Goal: Task Accomplishment & Management: Manage account settings

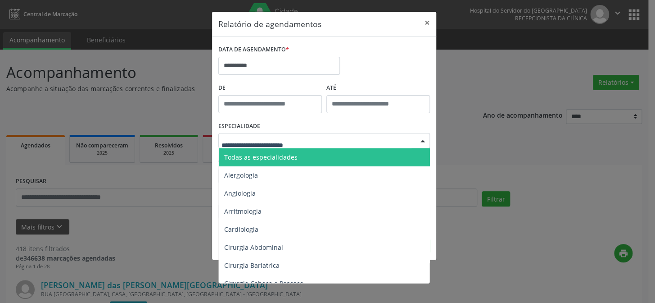
click at [278, 145] on div at bounding box center [324, 140] width 212 height 15
click at [258, 159] on span "Todas as especialidades" at bounding box center [260, 157] width 73 height 9
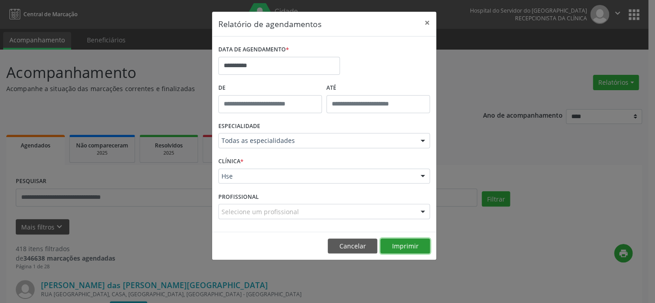
click at [399, 247] on button "Imprimir" at bounding box center [406, 245] width 50 height 15
click at [426, 27] on button "×" at bounding box center [427, 23] width 18 height 22
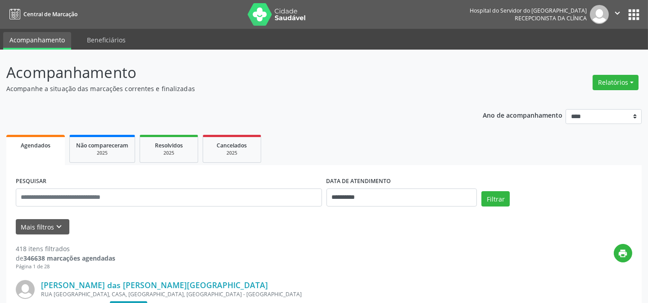
click at [208, 260] on div "print" at bounding box center [373, 257] width 517 height 27
click at [35, 228] on button "Mais filtros keyboard_arrow_down" at bounding box center [43, 227] width 54 height 16
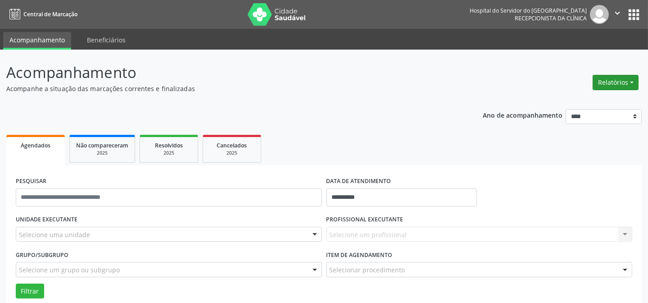
click at [620, 77] on button "Relatórios" at bounding box center [616, 82] width 46 height 15
click at [585, 100] on link "Agendamentos" at bounding box center [590, 101] width 97 height 13
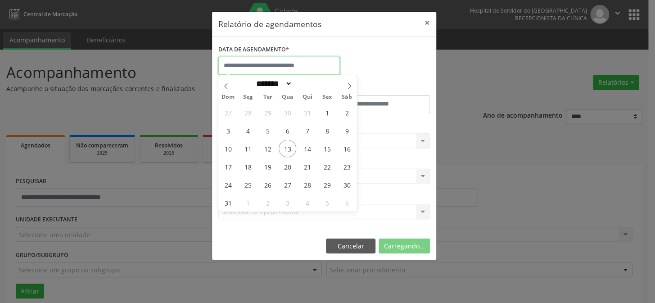
click at [305, 60] on input "text" at bounding box center [279, 66] width 122 height 18
click at [286, 148] on span "13" at bounding box center [288, 149] width 18 height 18
type input "**********"
click at [287, 149] on span "13" at bounding box center [288, 149] width 18 height 18
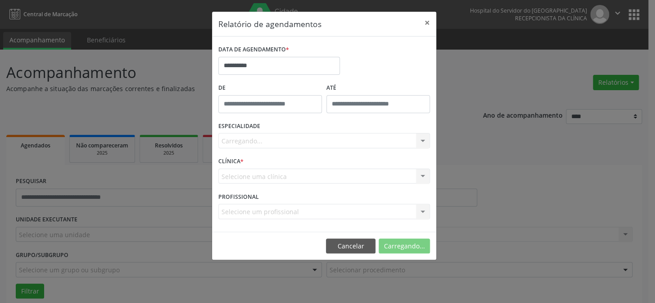
click at [245, 140] on div "Carregando... Todas as especialidades Alergologia Angiologia Arritmologia Cardi…" at bounding box center [324, 140] width 212 height 15
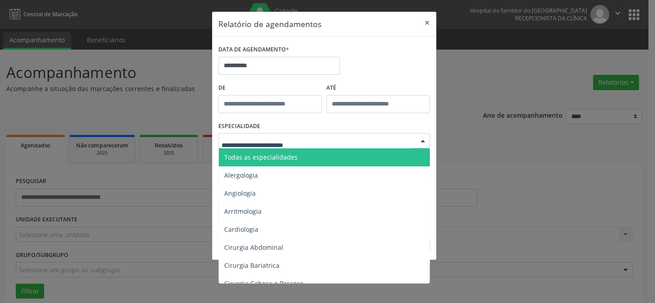
click at [260, 153] on span "Todas as especialidades" at bounding box center [260, 157] width 73 height 9
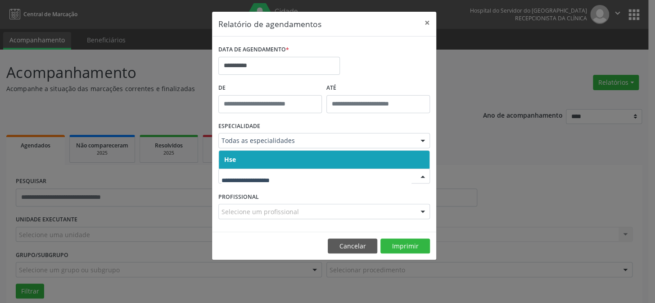
click at [306, 156] on span "Hse" at bounding box center [324, 159] width 211 height 18
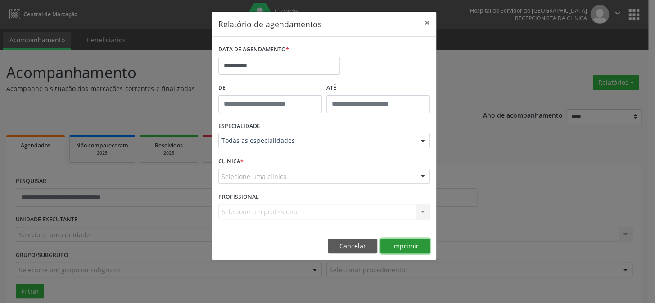
click at [415, 245] on button "Imprimir" at bounding box center [406, 245] width 50 height 15
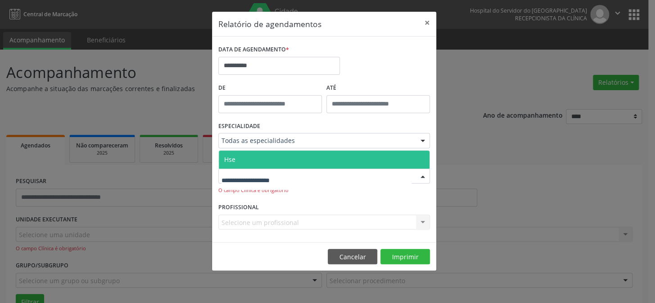
click at [333, 179] on div at bounding box center [324, 175] width 212 height 15
click at [296, 159] on span "Hse" at bounding box center [324, 159] width 211 height 18
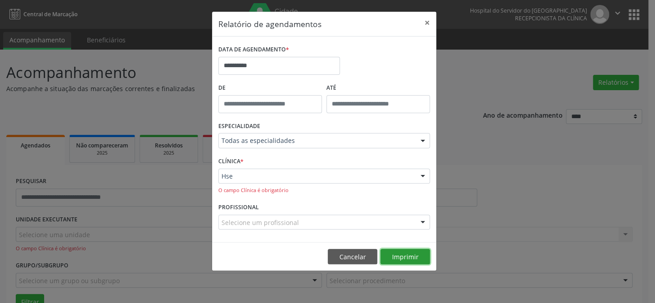
click at [396, 252] on button "Imprimir" at bounding box center [406, 256] width 50 height 15
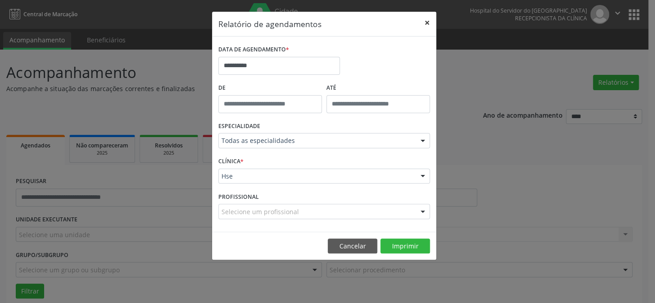
click at [427, 22] on button "×" at bounding box center [427, 23] width 18 height 22
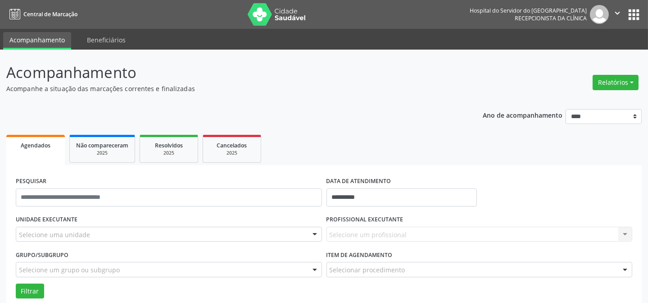
click at [367, 234] on div "Selecione um profissional Nenhum resultado encontrado para: " " Não há nenhuma …" at bounding box center [480, 234] width 306 height 15
click at [173, 238] on div "Selecione uma unidade" at bounding box center [169, 234] width 306 height 15
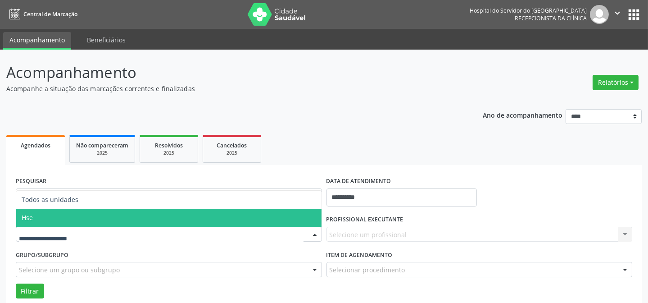
click at [167, 219] on span "Hse" at bounding box center [168, 218] width 305 height 18
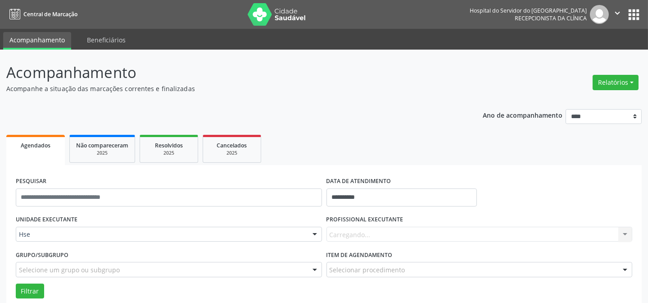
click at [379, 231] on div "Carregando... Nenhum resultado encontrado para: " " Não há nenhuma opção para s…" at bounding box center [480, 234] width 306 height 15
click at [380, 231] on div "Carregando... Nenhum resultado encontrado para: " " Não há nenhuma opção para s…" at bounding box center [480, 234] width 306 height 15
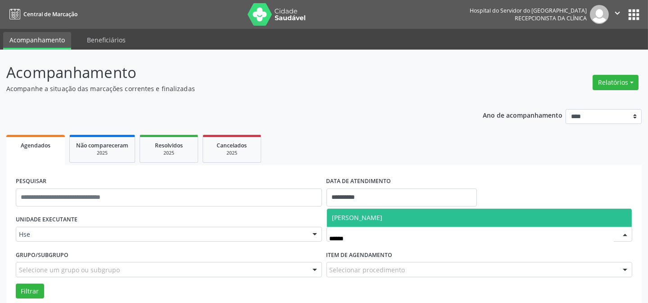
drag, startPoint x: 389, startPoint y: 219, endPoint x: 277, endPoint y: 236, distance: 113.3
click at [389, 219] on span "[PERSON_NAME]" at bounding box center [479, 218] width 305 height 18
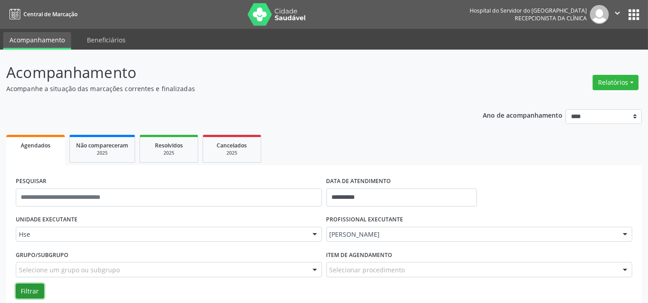
click at [33, 290] on button "Filtrar" at bounding box center [30, 290] width 28 height 15
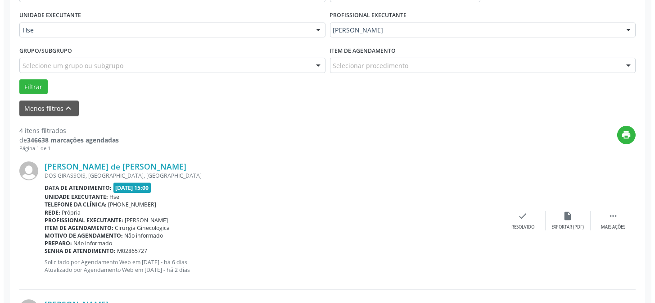
scroll to position [205, 0]
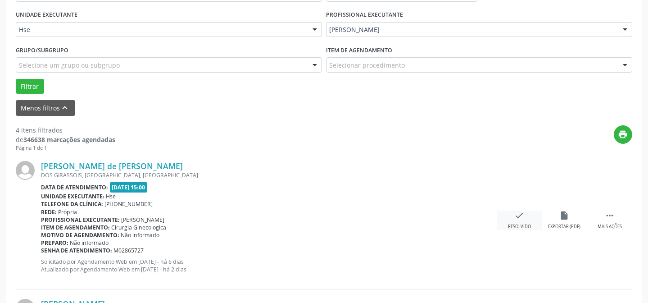
click at [508, 217] on div "check Resolvido" at bounding box center [519, 219] width 45 height 19
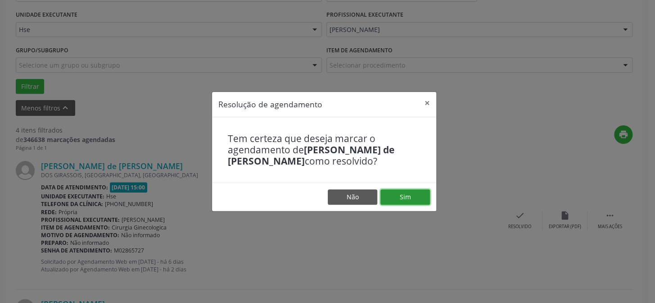
click at [416, 201] on button "Sim" at bounding box center [406, 196] width 50 height 15
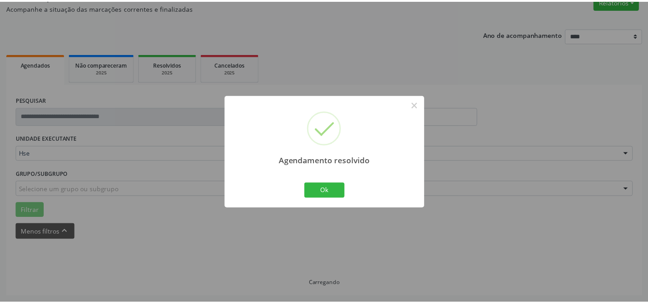
scroll to position [81, 0]
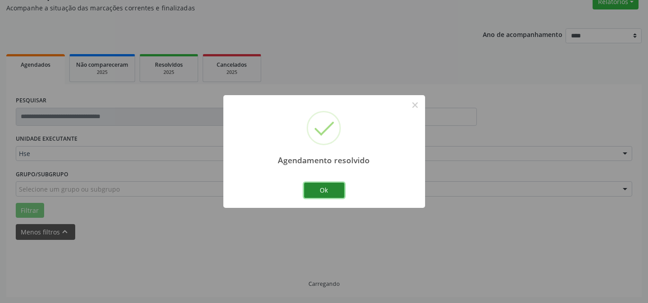
click at [317, 195] on button "Ok" at bounding box center [324, 189] width 41 height 15
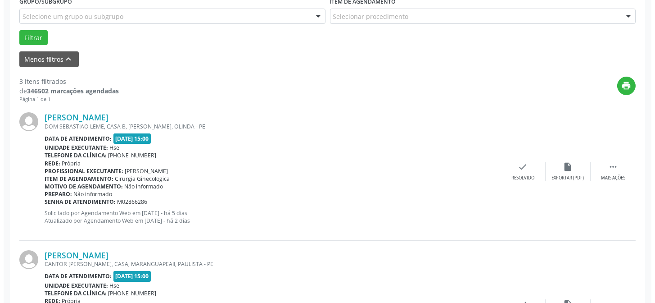
scroll to position [254, 0]
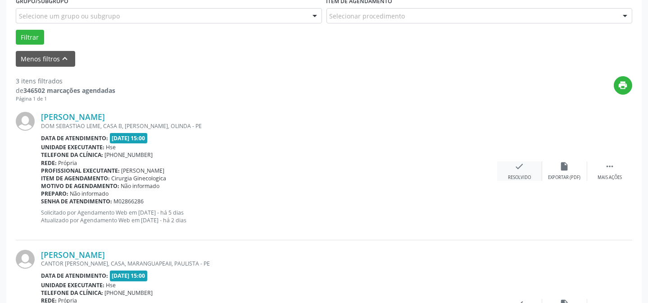
click at [520, 171] on div "check Resolvido" at bounding box center [519, 170] width 45 height 19
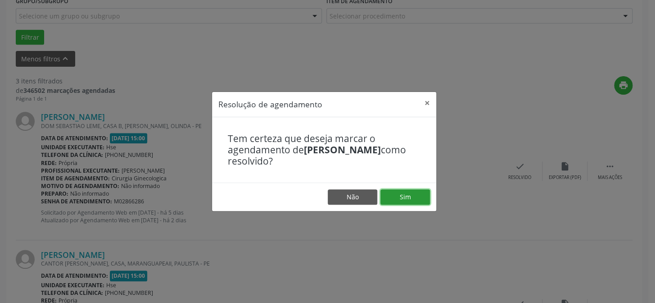
click at [416, 194] on button "Sim" at bounding box center [406, 196] width 50 height 15
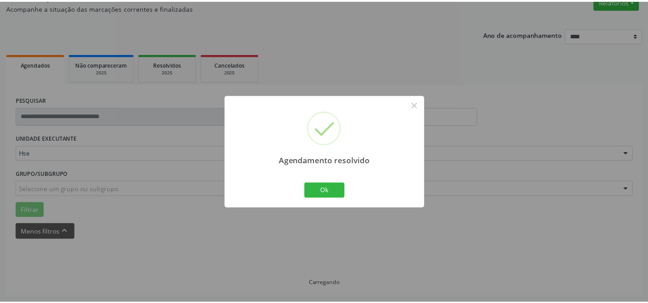
scroll to position [81, 0]
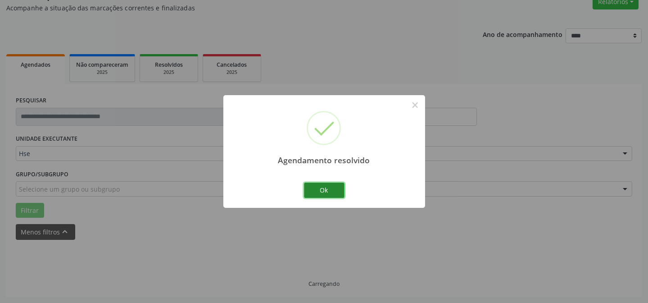
click at [337, 189] on button "Ok" at bounding box center [324, 189] width 41 height 15
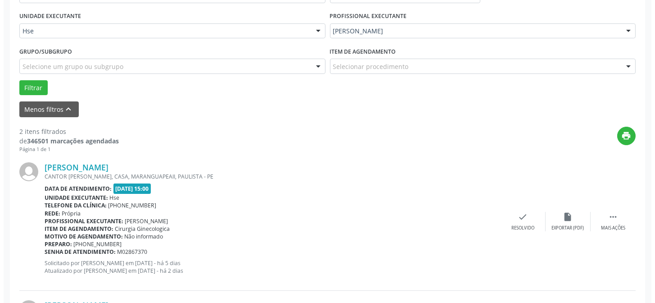
scroll to position [244, 0]
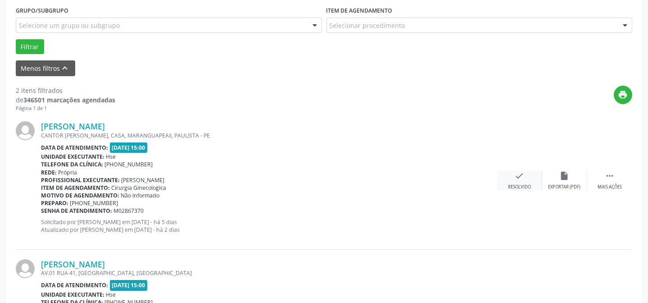
click at [514, 180] on div "check Resolvido" at bounding box center [519, 180] width 45 height 19
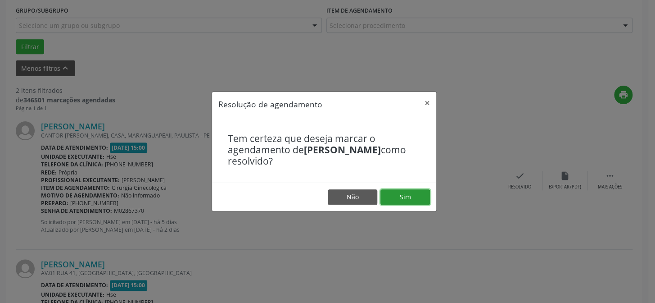
click at [418, 196] on button "Sim" at bounding box center [406, 196] width 50 height 15
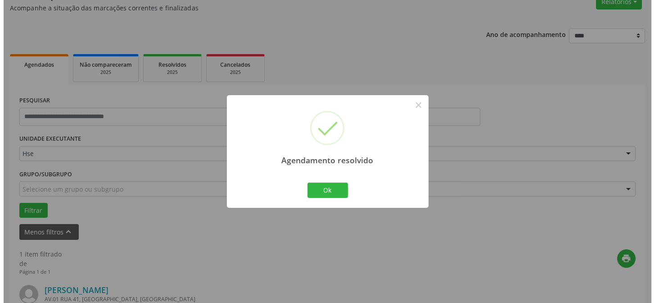
scroll to position [206, 0]
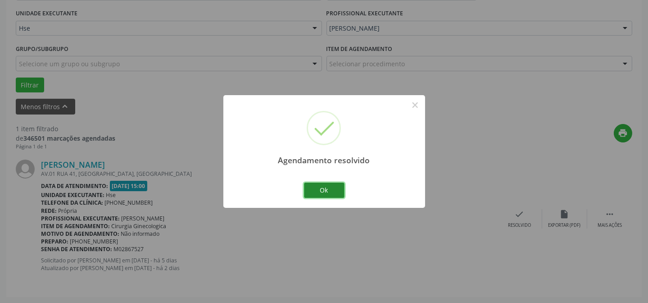
click at [332, 188] on button "Ok" at bounding box center [324, 189] width 41 height 15
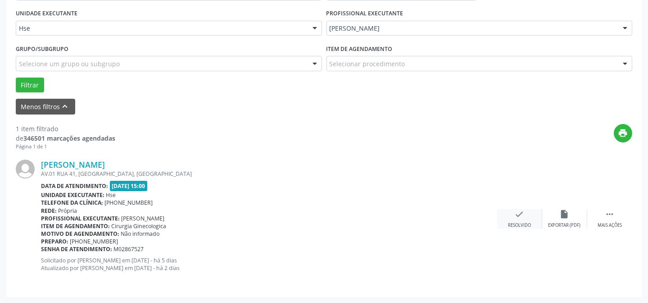
click at [519, 214] on icon "check" at bounding box center [520, 214] width 10 height 10
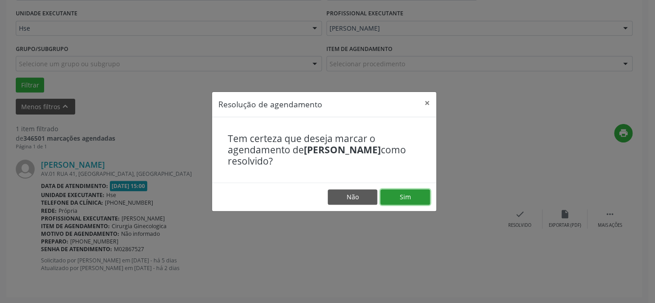
click at [387, 193] on button "Sim" at bounding box center [406, 196] width 50 height 15
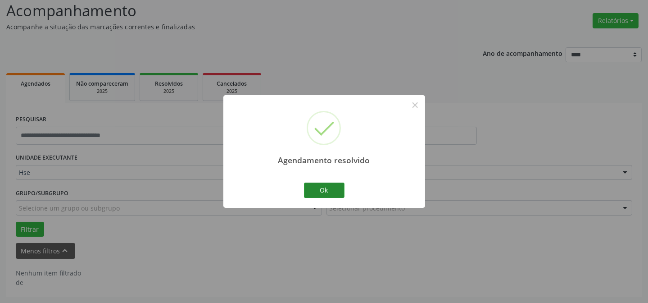
scroll to position [61, 0]
click at [305, 191] on button "Ok" at bounding box center [324, 189] width 41 height 15
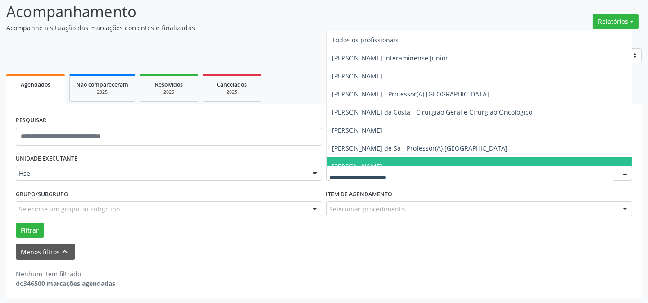
click at [394, 167] on div at bounding box center [480, 173] width 306 height 15
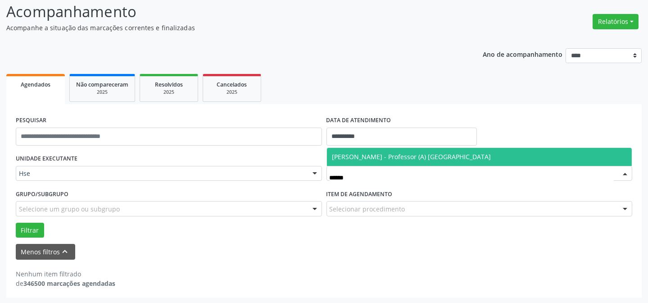
type input "*******"
click at [391, 155] on span "[PERSON_NAME] - Professor (A) [GEOGRAPHIC_DATA]" at bounding box center [411, 156] width 159 height 9
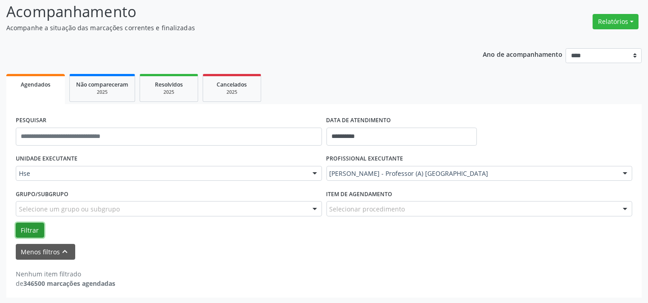
click at [27, 227] on button "Filtrar" at bounding box center [30, 230] width 28 height 15
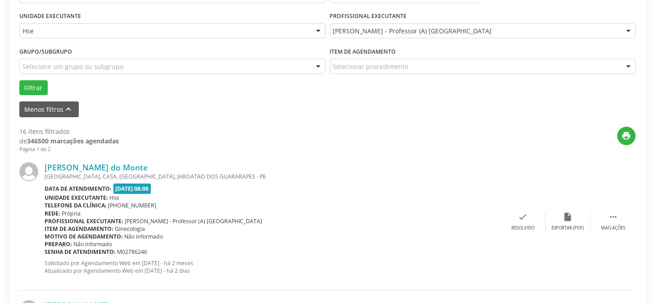
scroll to position [213, 0]
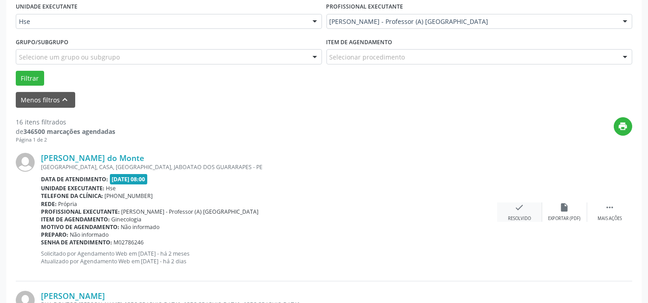
click at [531, 217] on div "Resolvido" at bounding box center [519, 218] width 23 height 6
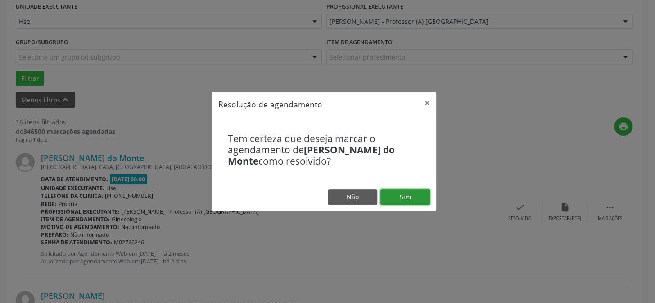
click at [409, 195] on button "Sim" at bounding box center [406, 196] width 50 height 15
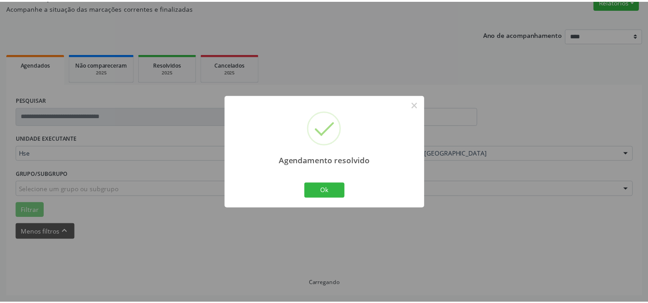
scroll to position [81, 0]
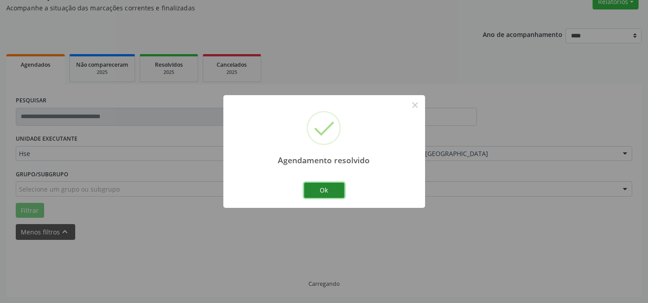
click at [322, 188] on button "Ok" at bounding box center [324, 189] width 41 height 15
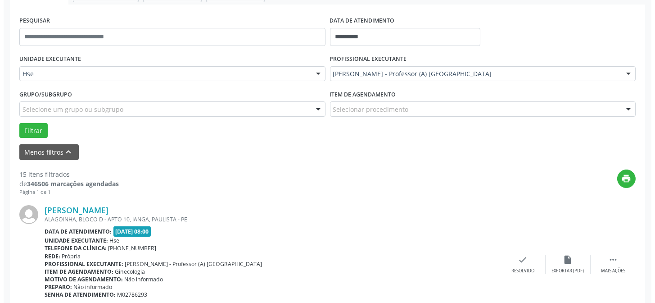
scroll to position [162, 0]
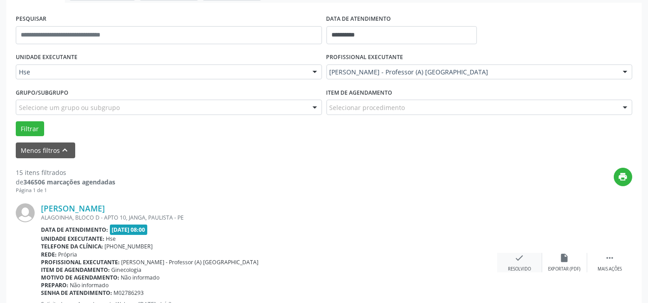
click at [518, 260] on icon "check" at bounding box center [520, 258] width 10 height 10
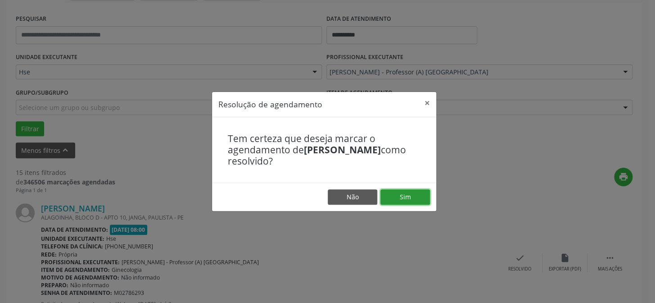
click at [412, 200] on button "Sim" at bounding box center [406, 196] width 50 height 15
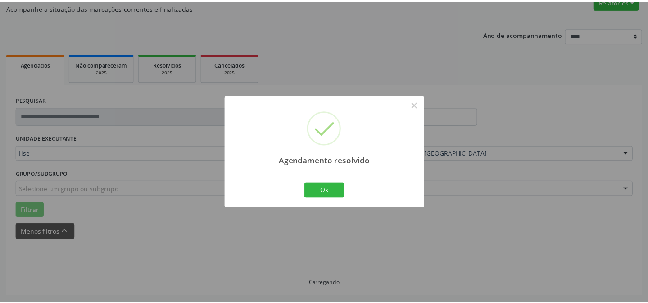
scroll to position [81, 0]
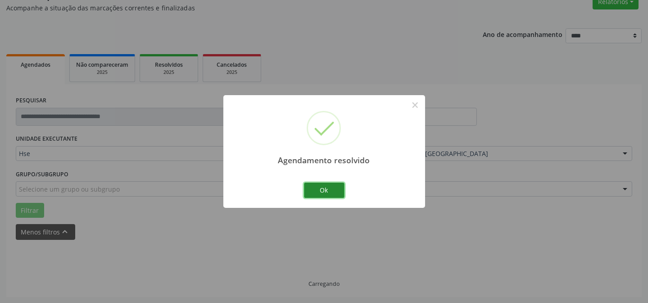
click at [337, 185] on button "Ok" at bounding box center [324, 189] width 41 height 15
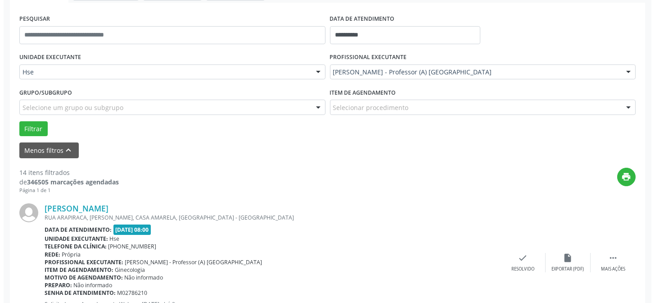
scroll to position [203, 0]
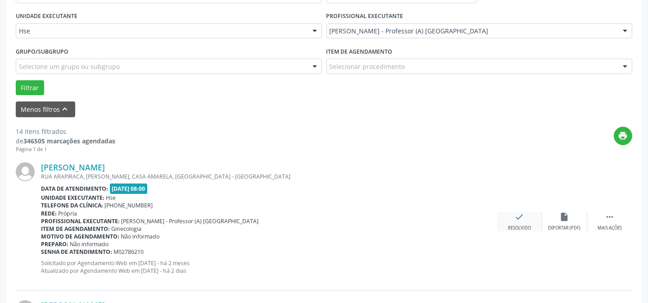
click at [527, 217] on div "check Resolvido" at bounding box center [519, 221] width 45 height 19
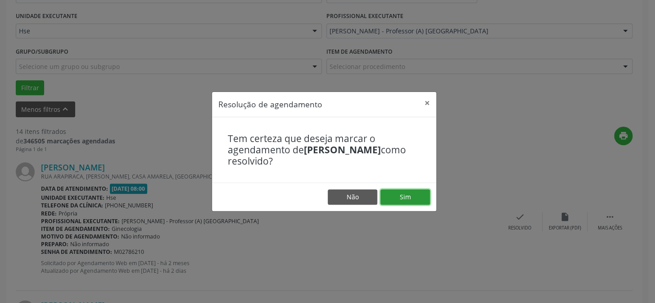
click at [405, 197] on button "Sim" at bounding box center [406, 196] width 50 height 15
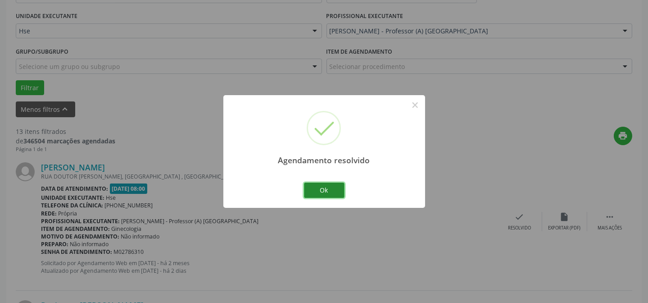
click at [320, 185] on button "Ok" at bounding box center [324, 189] width 41 height 15
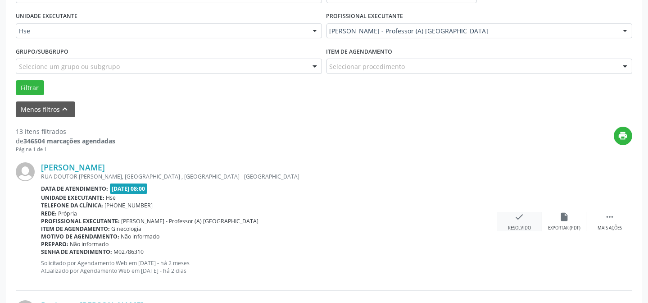
click at [519, 220] on icon "check" at bounding box center [520, 217] width 10 height 10
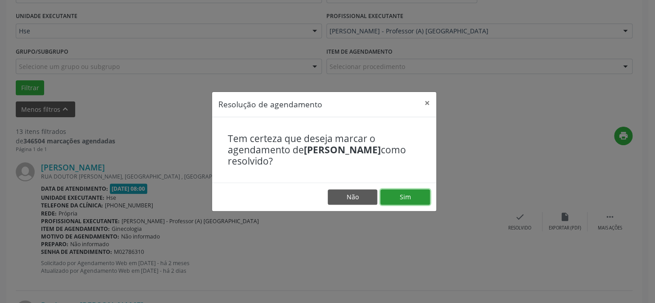
click at [405, 198] on button "Sim" at bounding box center [406, 196] width 50 height 15
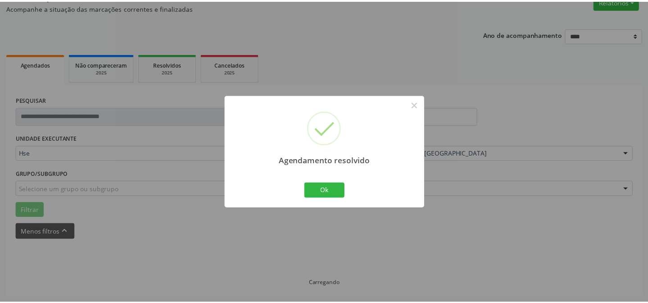
scroll to position [81, 0]
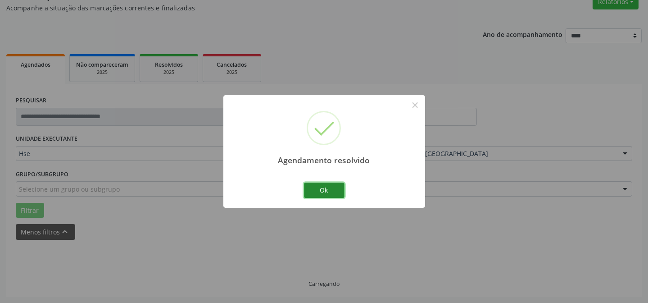
click at [308, 193] on button "Ok" at bounding box center [324, 189] width 41 height 15
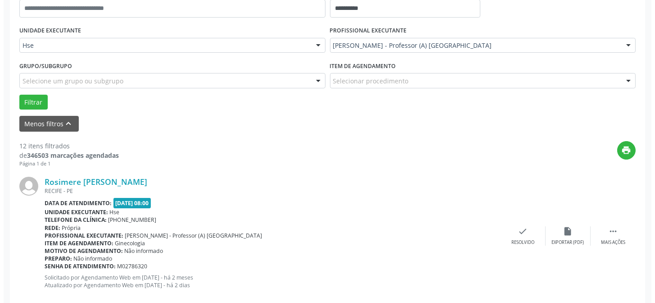
scroll to position [203, 0]
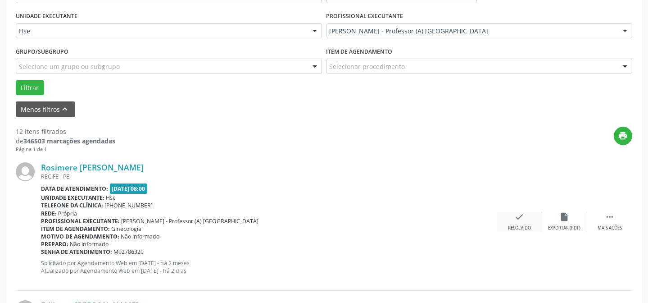
click at [516, 219] on icon "check" at bounding box center [520, 217] width 10 height 10
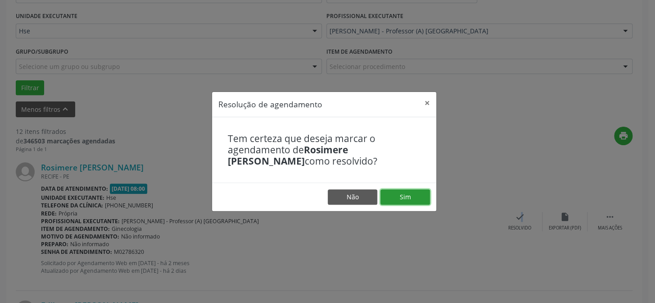
click at [411, 198] on button "Sim" at bounding box center [406, 196] width 50 height 15
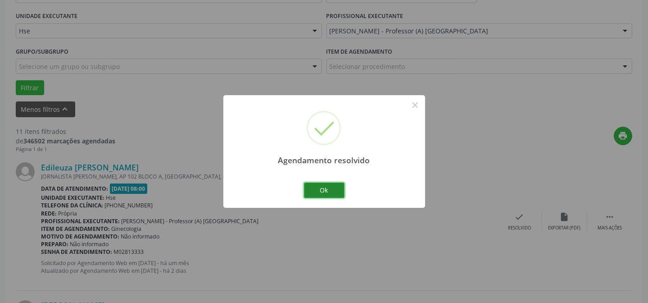
click at [314, 185] on button "Ok" at bounding box center [324, 189] width 41 height 15
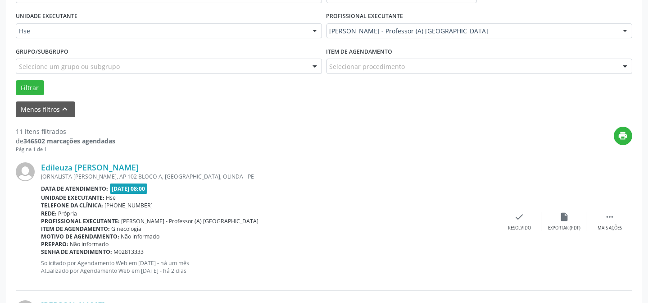
click at [608, 210] on div "Edileuza [PERSON_NAME] JORNALISTA [PERSON_NAME], AP 102 BLOCO A, [GEOGRAPHIC_DA…" at bounding box center [324, 221] width 617 height 137
click at [599, 216] on div " Mais ações" at bounding box center [609, 221] width 45 height 19
click at [562, 219] on icon "alarm_off" at bounding box center [565, 217] width 10 height 10
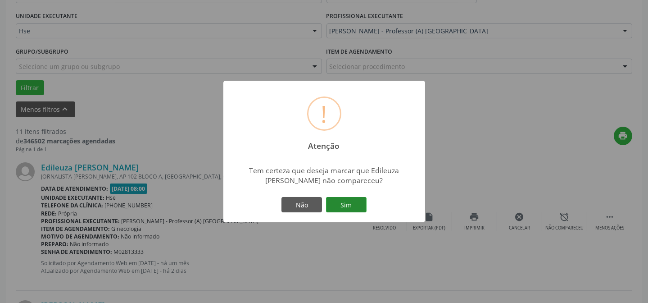
click at [360, 202] on button "Sim" at bounding box center [346, 204] width 41 height 15
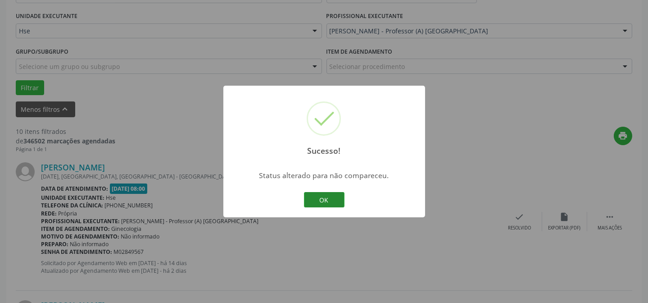
click at [327, 199] on button "OK" at bounding box center [324, 199] width 41 height 15
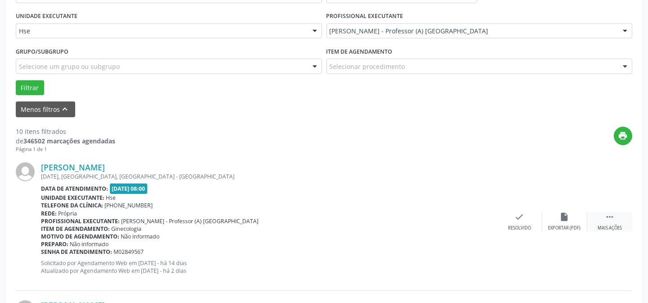
click at [614, 216] on icon "" at bounding box center [610, 217] width 10 height 10
click at [568, 209] on div "[PERSON_NAME] [DATE], [GEOGRAPHIC_DATA], [GEOGRAPHIC_DATA] - [GEOGRAPHIC_DATA] …" at bounding box center [324, 221] width 617 height 137
click at [564, 217] on icon "alarm_off" at bounding box center [565, 217] width 10 height 10
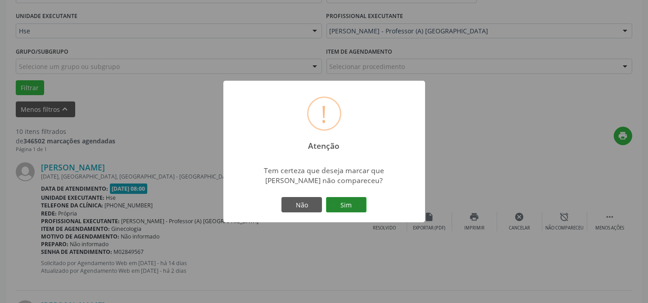
click at [363, 208] on button "Sim" at bounding box center [346, 204] width 41 height 15
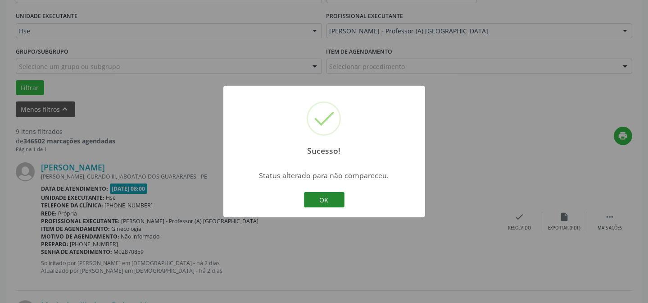
click at [317, 204] on button "OK" at bounding box center [324, 199] width 41 height 15
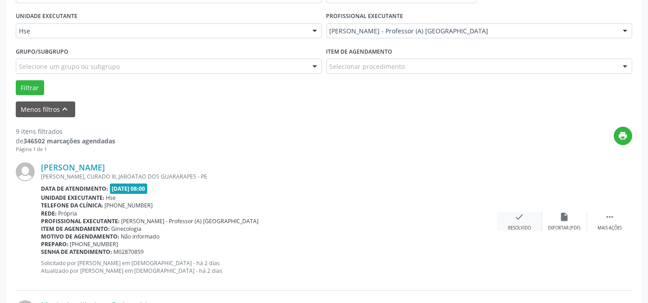
click at [510, 221] on div "check Resolvido" at bounding box center [519, 221] width 45 height 19
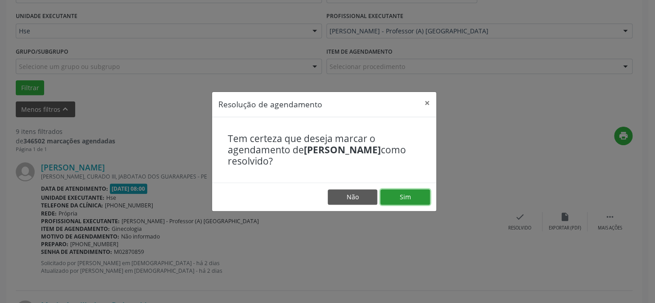
click at [406, 196] on button "Sim" at bounding box center [406, 196] width 50 height 15
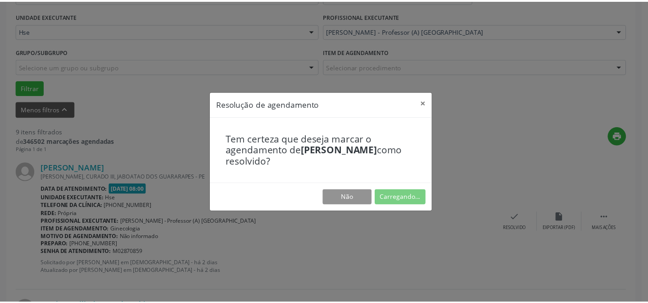
scroll to position [81, 0]
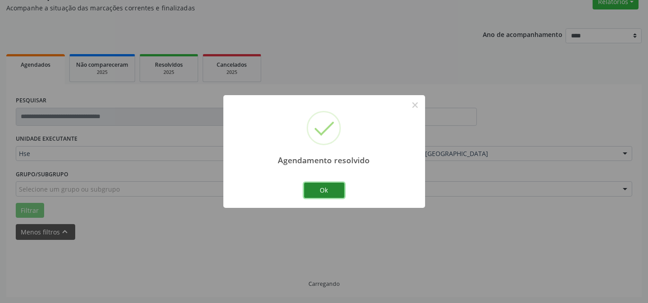
click at [317, 188] on button "Ok" at bounding box center [324, 189] width 41 height 15
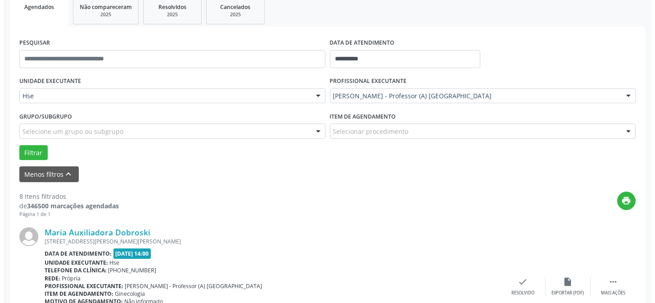
scroll to position [162, 0]
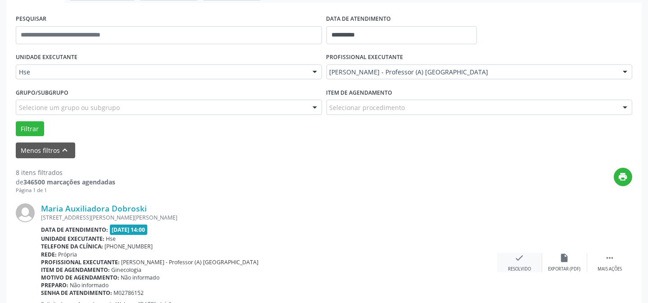
click at [522, 253] on icon "check" at bounding box center [520, 258] width 10 height 10
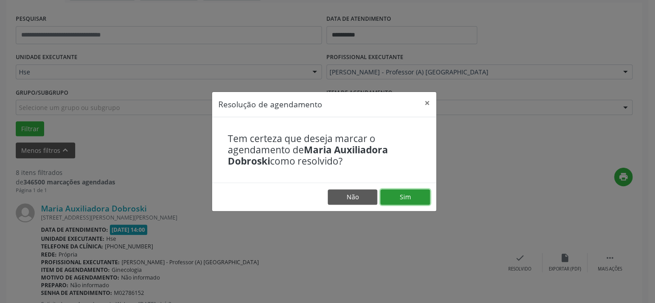
click at [414, 199] on button "Sim" at bounding box center [406, 196] width 50 height 15
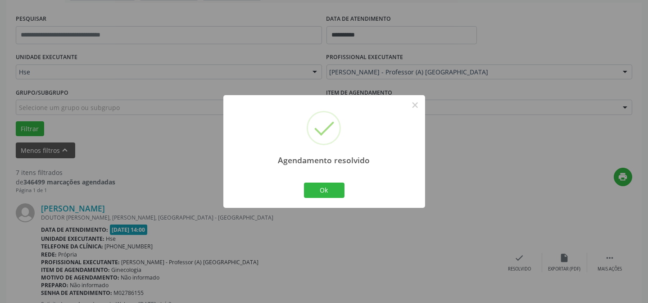
click at [145, 156] on div "Agendamento resolvido × Ok Cancel" at bounding box center [324, 151] width 648 height 303
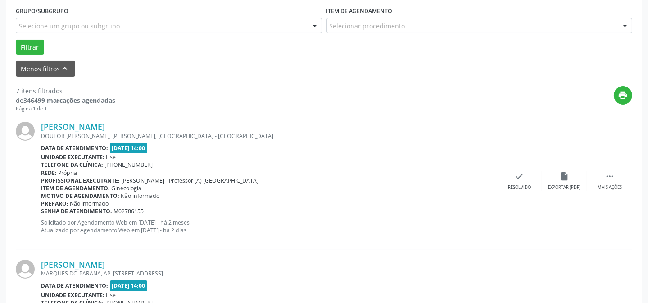
scroll to position [244, 0]
click at [616, 171] on div " Mais ações" at bounding box center [609, 180] width 45 height 19
click at [555, 174] on div "alarm_off Não compareceu" at bounding box center [564, 180] width 45 height 19
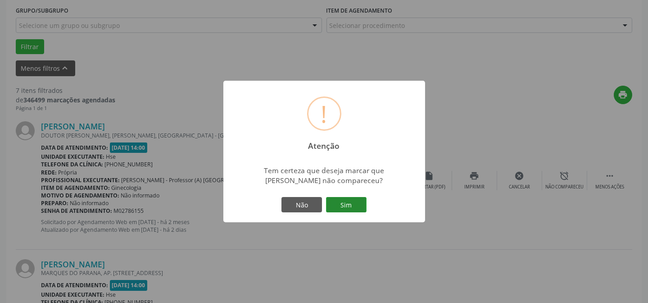
click at [341, 202] on button "Sim" at bounding box center [346, 204] width 41 height 15
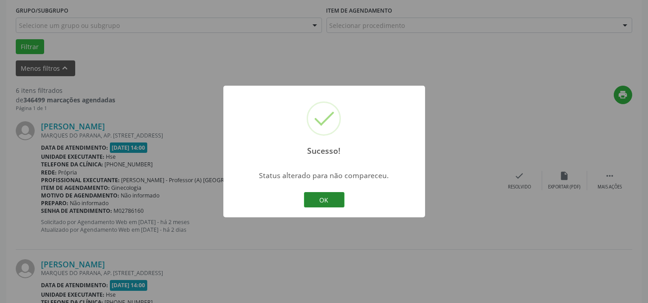
click at [313, 206] on button "OK" at bounding box center [324, 199] width 41 height 15
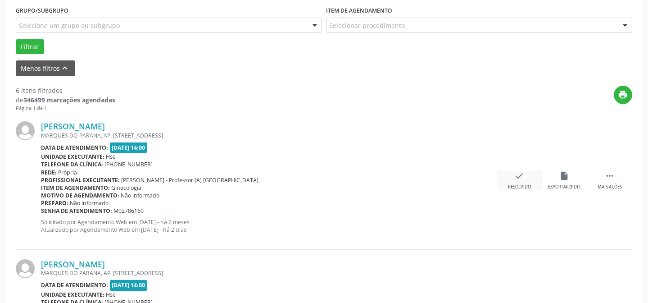
click at [515, 184] on div "Resolvido" at bounding box center [519, 187] width 23 height 6
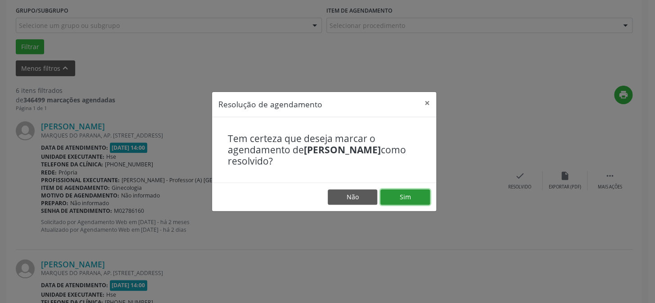
click at [405, 198] on button "Sim" at bounding box center [406, 196] width 50 height 15
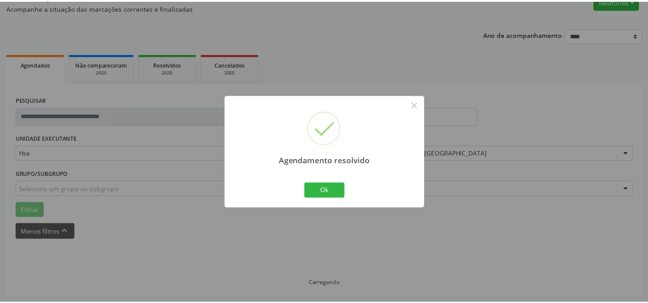
scroll to position [81, 0]
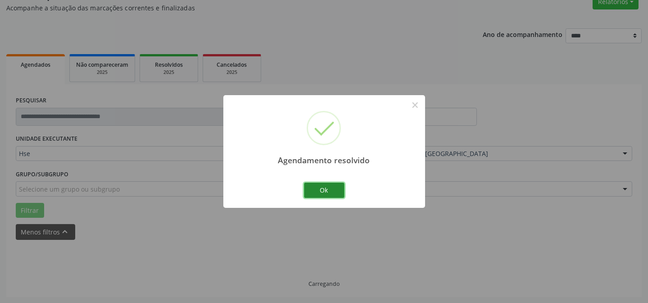
click at [322, 191] on button "Ok" at bounding box center [324, 189] width 41 height 15
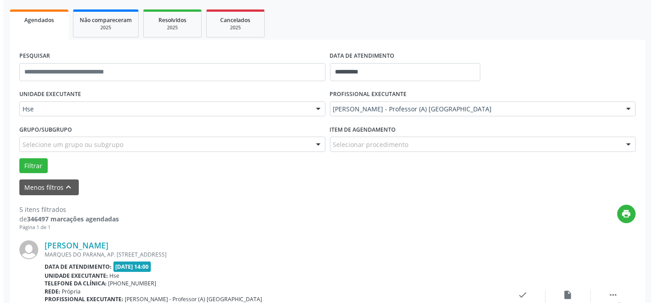
scroll to position [172, 0]
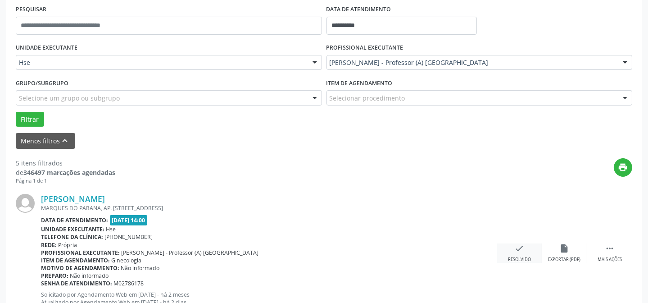
click at [523, 252] on div "check Resolvido" at bounding box center [519, 252] width 45 height 19
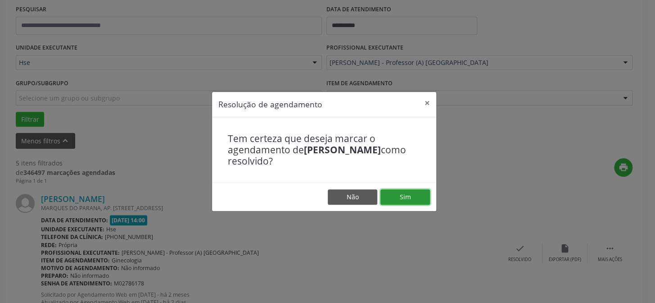
click at [410, 191] on button "Sim" at bounding box center [406, 196] width 50 height 15
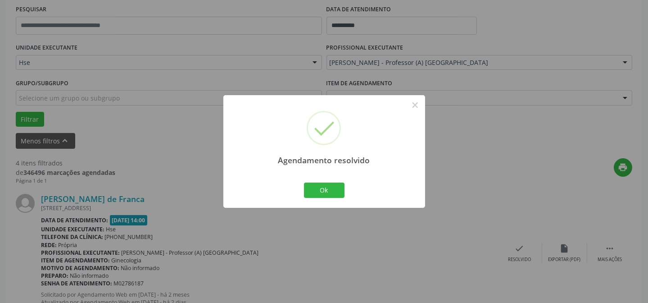
click at [326, 198] on div "Ok Cancel" at bounding box center [324, 190] width 45 height 19
click at [329, 190] on button "Ok" at bounding box center [324, 189] width 41 height 15
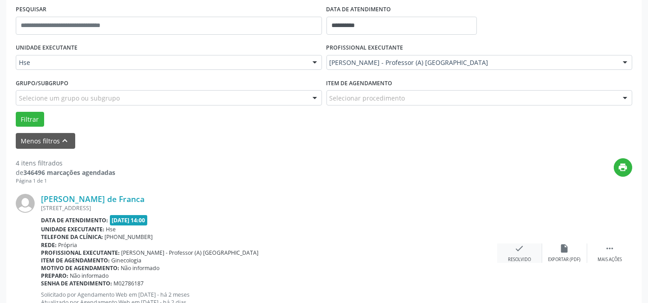
click at [523, 257] on div "Resolvido" at bounding box center [519, 259] width 23 height 6
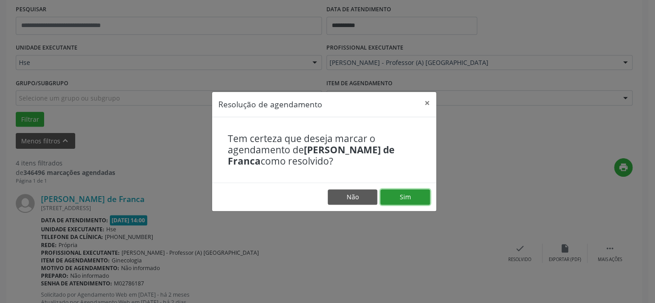
click at [409, 197] on button "Sim" at bounding box center [406, 196] width 50 height 15
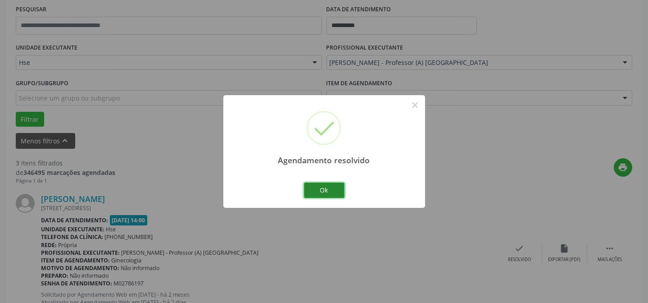
click at [322, 190] on button "Ok" at bounding box center [324, 189] width 41 height 15
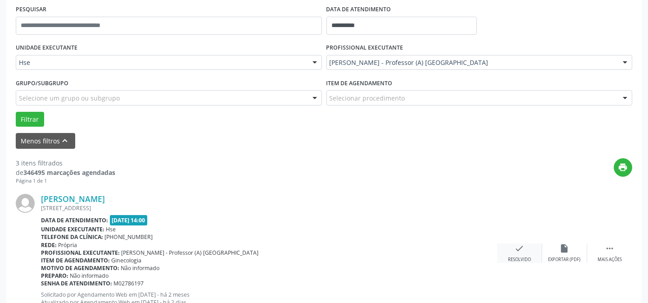
click at [519, 248] on icon "check" at bounding box center [520, 248] width 10 height 10
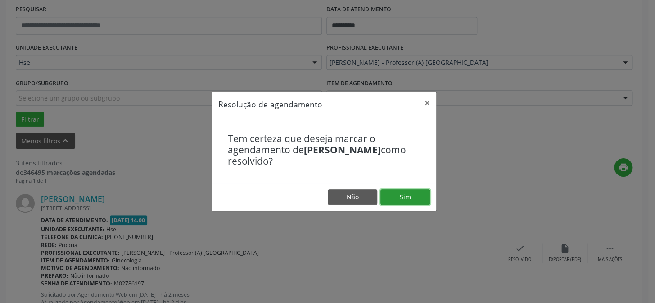
click at [412, 195] on button "Sim" at bounding box center [406, 196] width 50 height 15
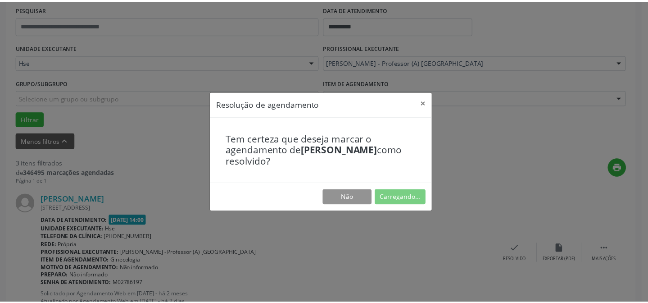
scroll to position [81, 0]
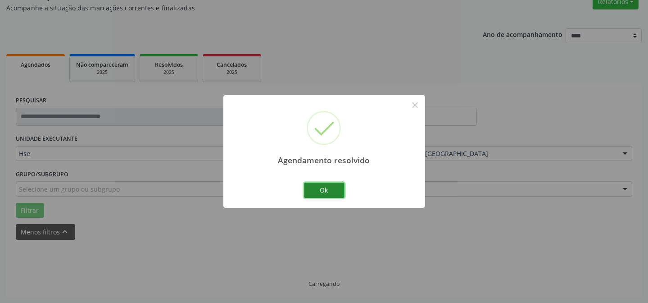
click at [326, 193] on button "Ok" at bounding box center [324, 189] width 41 height 15
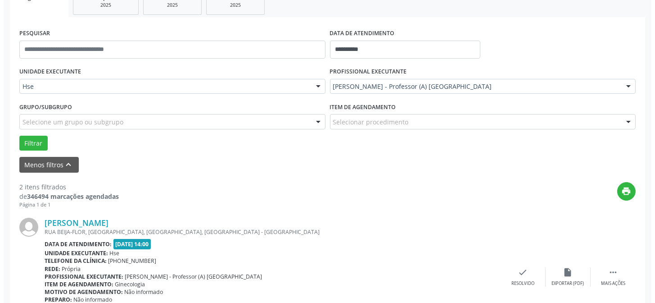
scroll to position [162, 0]
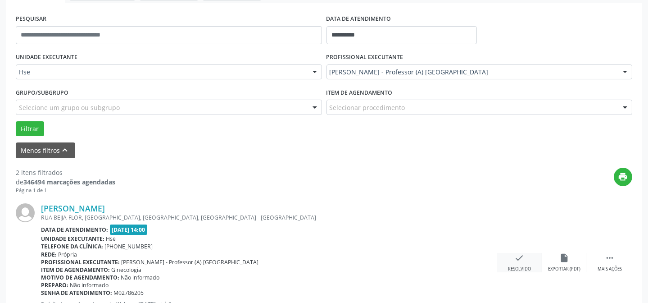
click at [520, 259] on icon "check" at bounding box center [520, 258] width 10 height 10
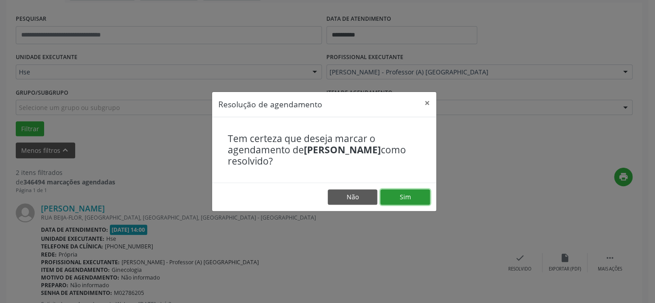
click at [398, 196] on button "Sim" at bounding box center [406, 196] width 50 height 15
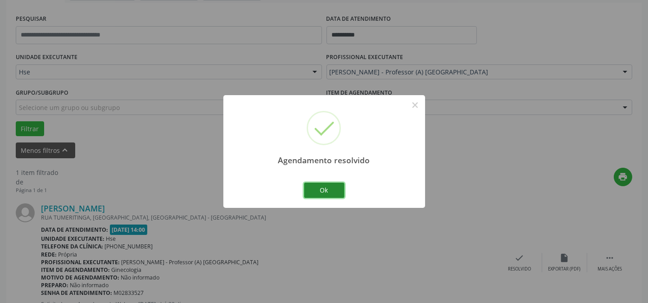
click at [328, 185] on button "Ok" at bounding box center [324, 189] width 41 height 15
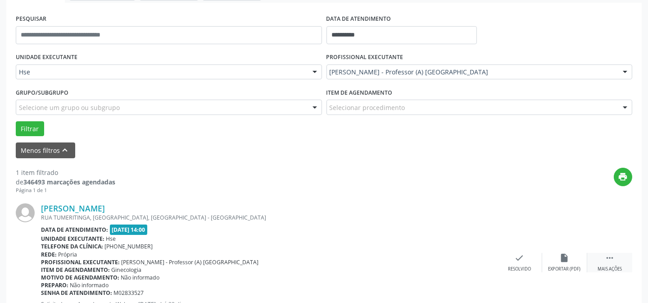
click at [604, 257] on div " Mais ações" at bounding box center [609, 262] width 45 height 19
click at [555, 253] on div "alarm_off Não compareceu" at bounding box center [564, 262] width 45 height 19
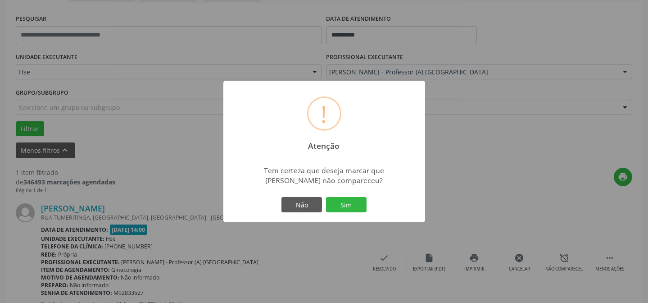
click at [370, 209] on div "! Atenção × Tem certeza que deseja marcar que [PERSON_NAME] não compareceu? Não…" at bounding box center [324, 151] width 202 height 141
click at [348, 199] on button "Sim" at bounding box center [346, 204] width 41 height 15
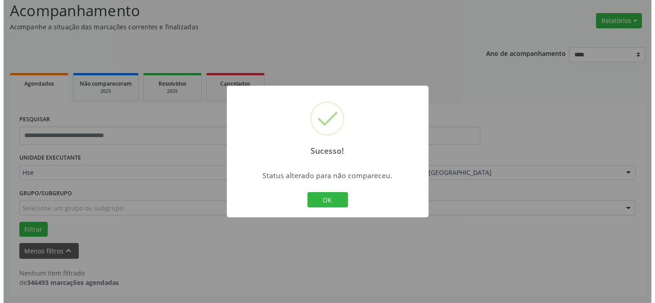
scroll to position [61, 0]
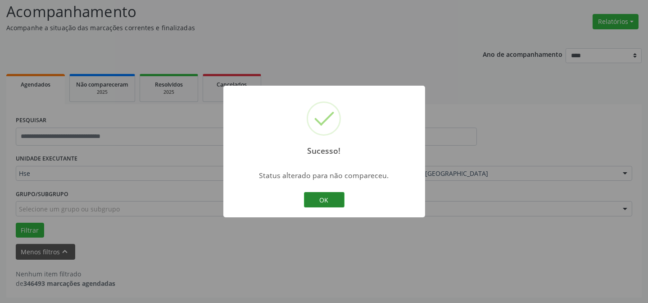
click at [321, 195] on button "OK" at bounding box center [324, 199] width 41 height 15
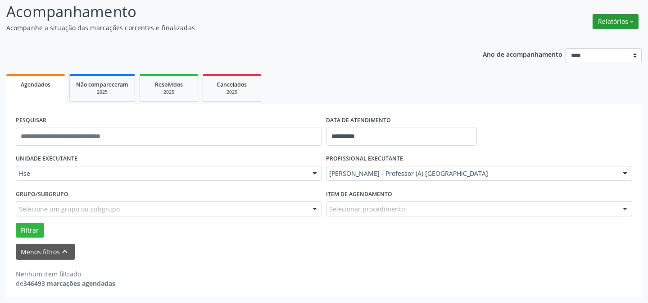
click at [627, 19] on button "Relatórios" at bounding box center [616, 21] width 46 height 15
click at [577, 37] on link "Agendamentos" at bounding box center [590, 40] width 97 height 13
select select "*"
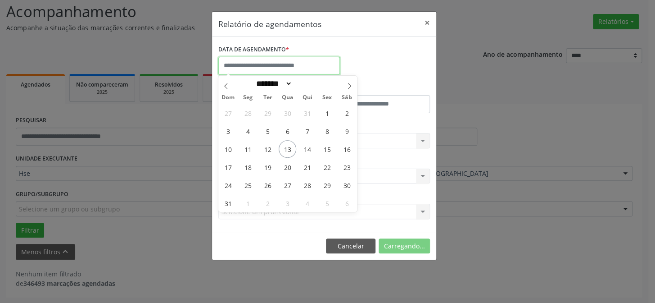
click at [265, 62] on input "text" at bounding box center [279, 66] width 122 height 18
click at [289, 147] on span "13" at bounding box center [288, 149] width 18 height 18
type input "**********"
click at [289, 147] on span "13" at bounding box center [288, 149] width 18 height 18
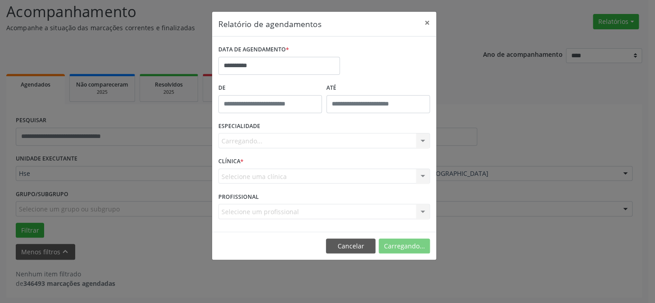
click at [270, 138] on div "Carregando... Todas as especialidades Alergologia Angiologia Arritmologia Cardi…" at bounding box center [324, 140] width 212 height 15
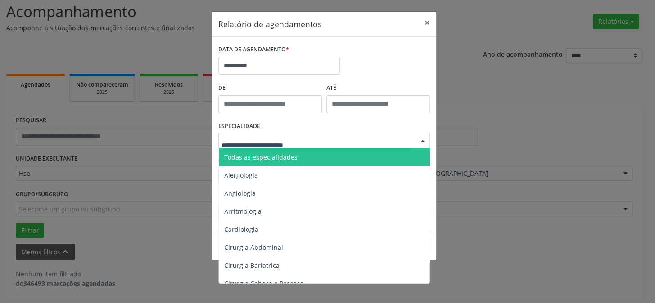
click at [278, 155] on span "Todas as especialidades" at bounding box center [260, 157] width 73 height 9
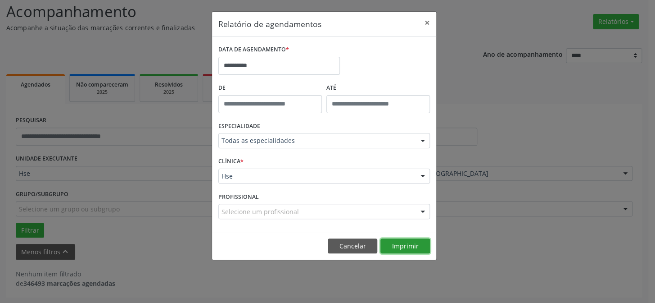
click at [402, 248] on button "Imprimir" at bounding box center [406, 245] width 50 height 15
